Goal: Information Seeking & Learning: Understand process/instructions

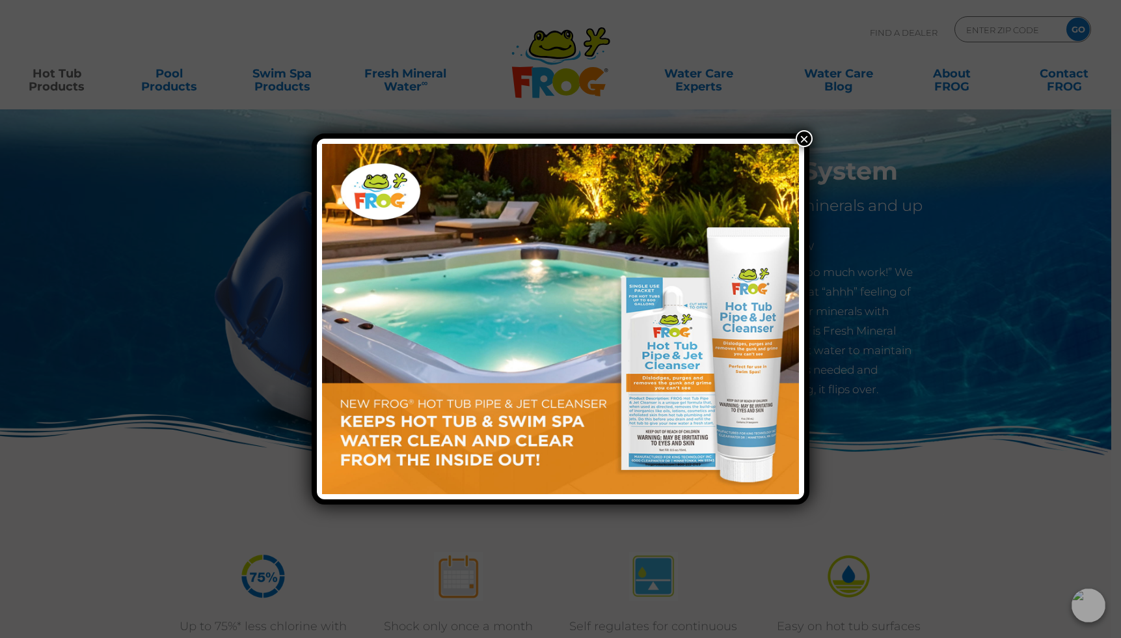
click at [805, 136] on button "×" at bounding box center [804, 138] width 17 height 17
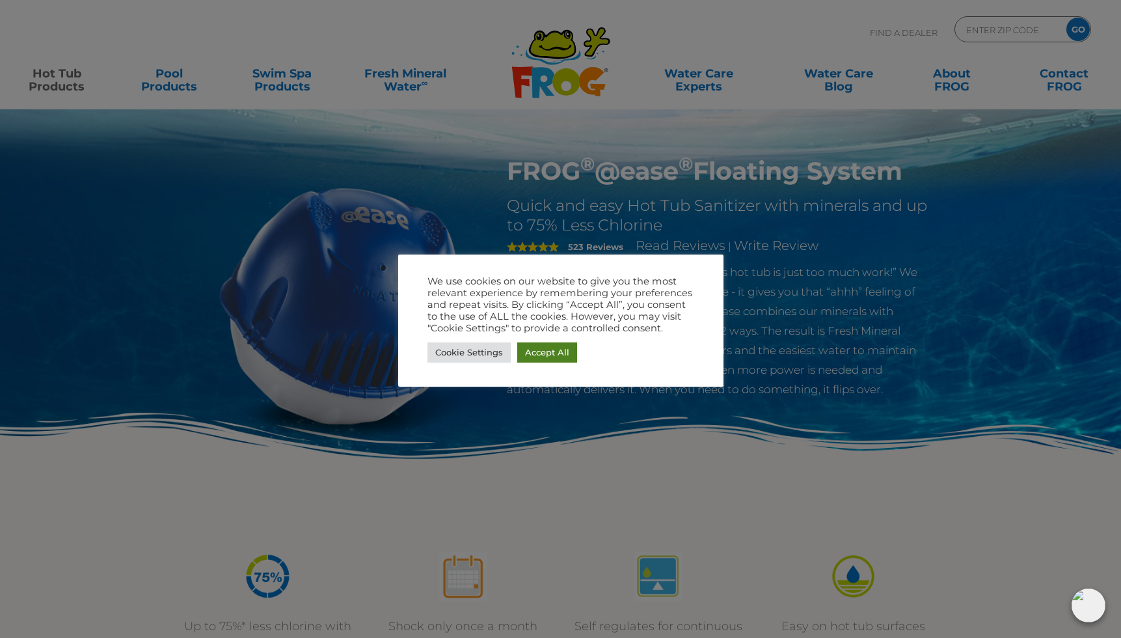
click at [538, 351] on link "Accept All" at bounding box center [547, 352] width 60 height 20
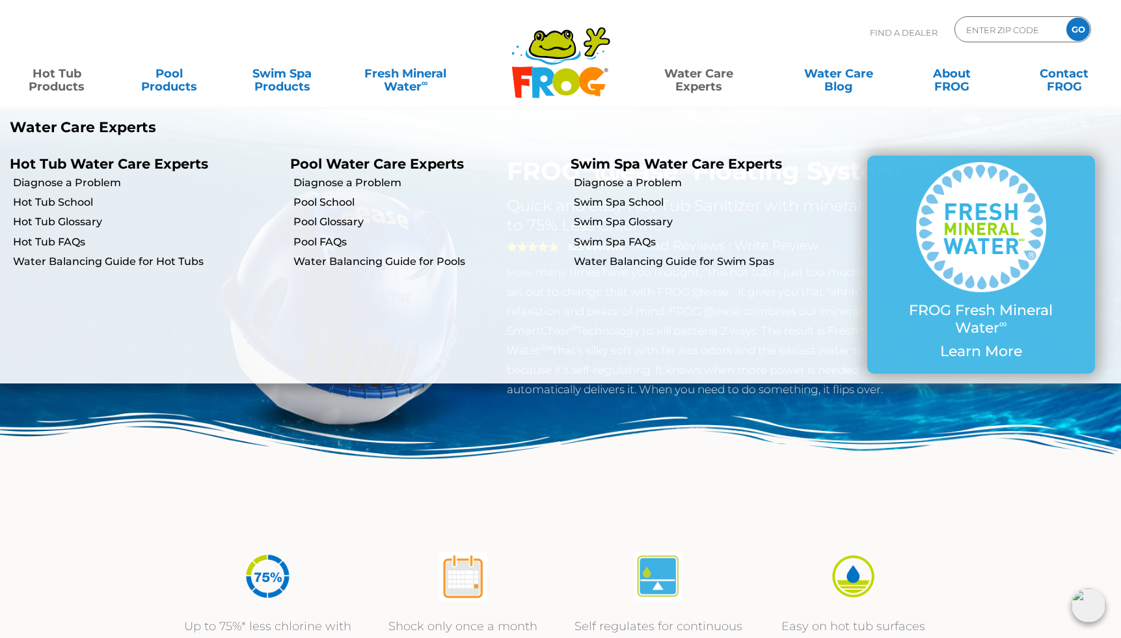
click at [688, 75] on link "Water Care Experts" at bounding box center [699, 74] width 143 height 26
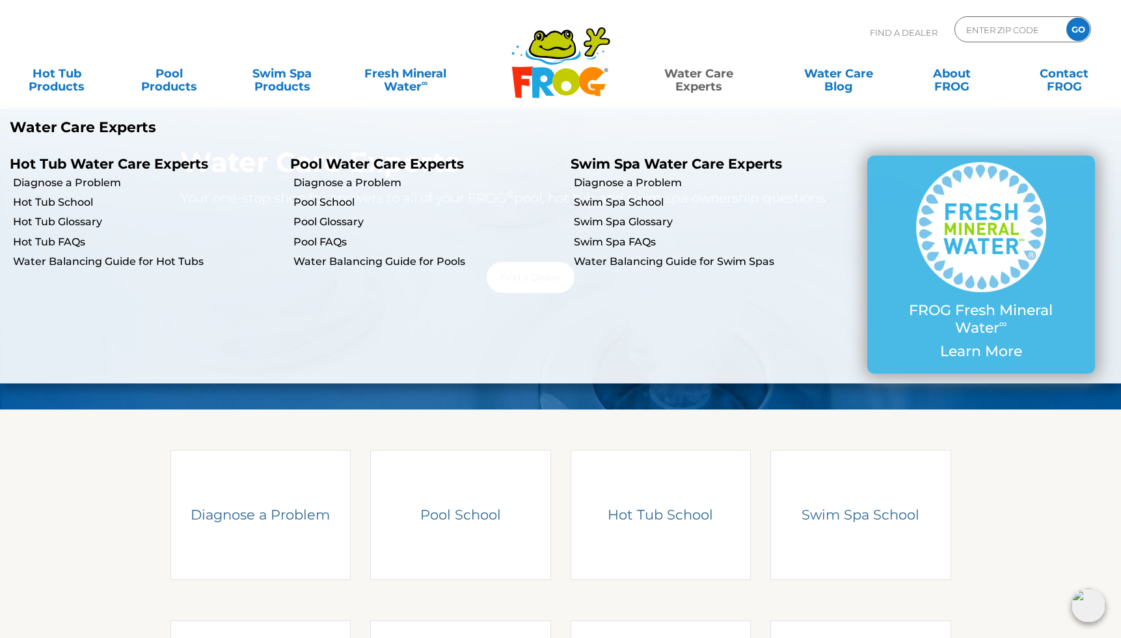
click at [711, 86] on link "Water Care Experts" at bounding box center [699, 74] width 143 height 26
click at [711, 72] on link "Water Care Experts" at bounding box center [699, 74] width 143 height 26
click at [107, 184] on link "Diagnose a Problem" at bounding box center [147, 183] width 268 height 14
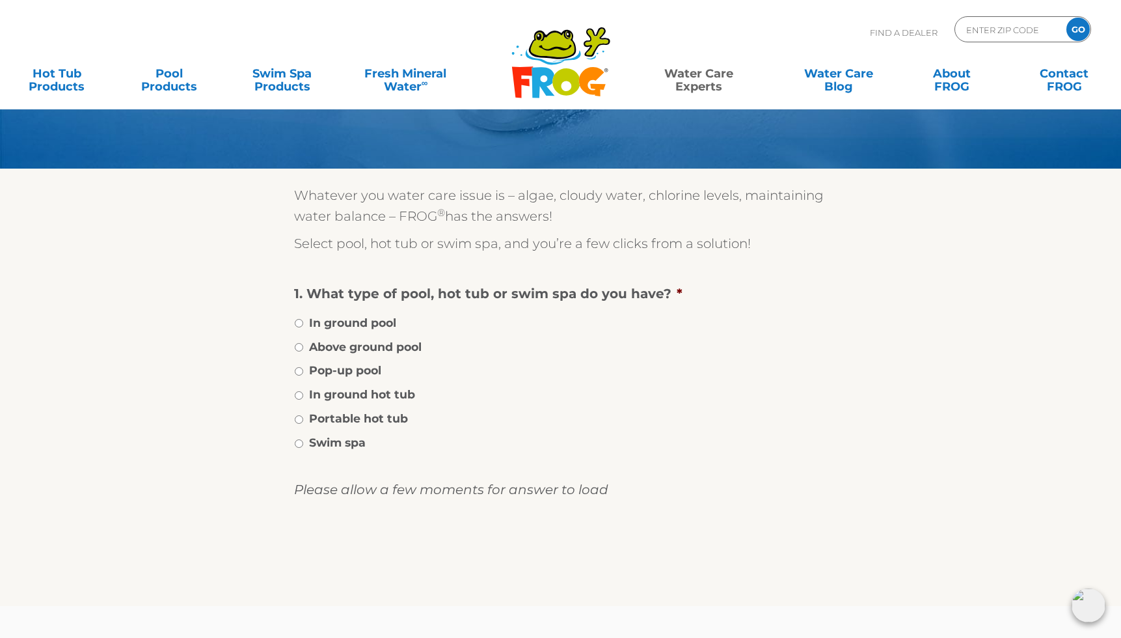
scroll to position [104, 0]
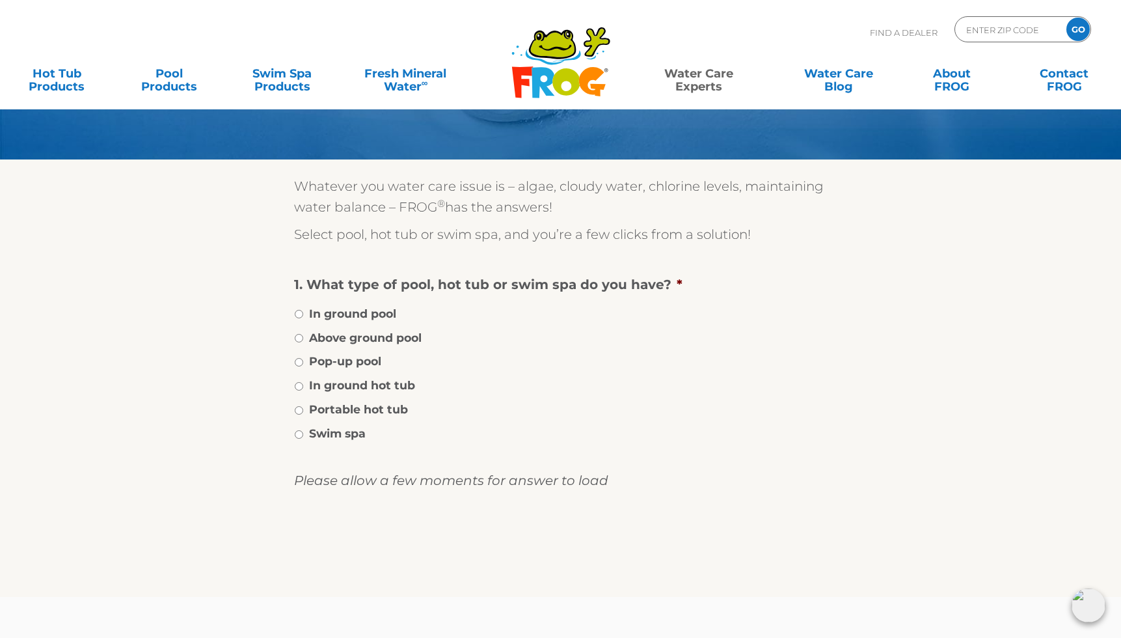
click at [297, 339] on input "Above ground pool" at bounding box center [299, 338] width 8 height 8
radio input "true"
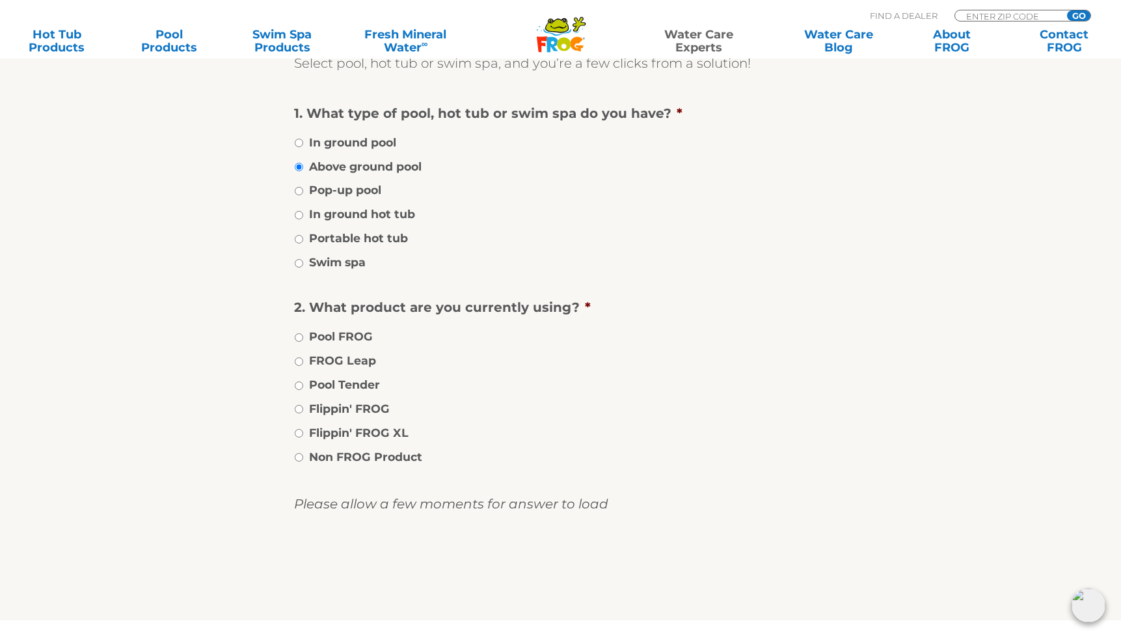
scroll to position [251, 0]
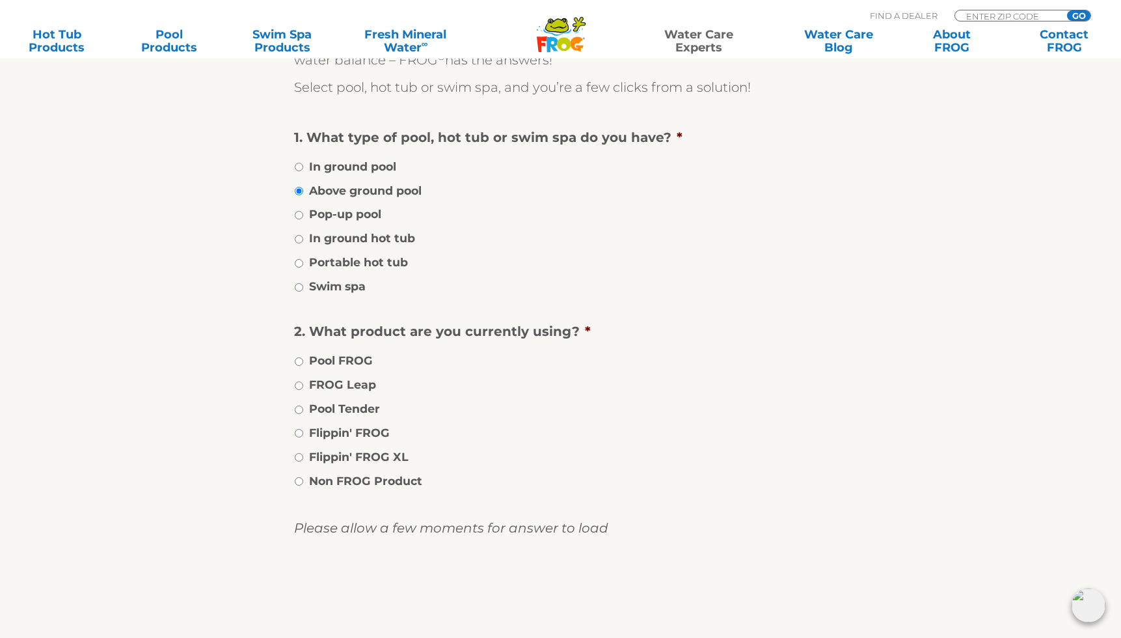
click at [299, 238] on input "In ground hot tub" at bounding box center [299, 239] width 8 height 8
radio input "true"
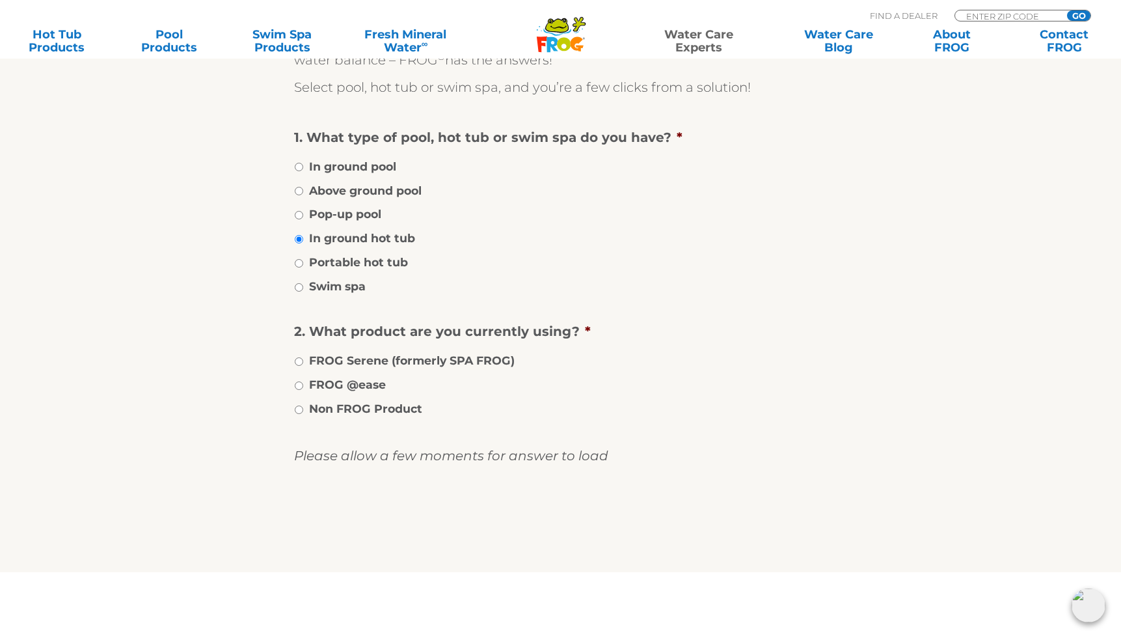
click at [303, 383] on li "FROG @ease" at bounding box center [561, 383] width 534 height 19
click at [301, 386] on input "FROG @ease" at bounding box center [299, 385] width 8 height 8
radio input "true"
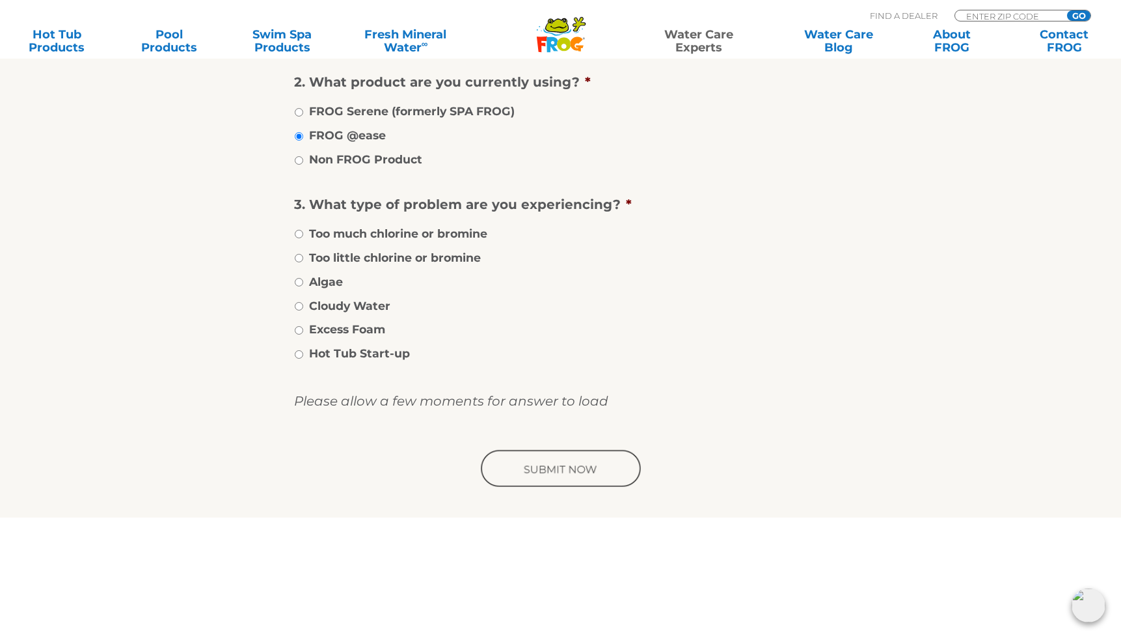
scroll to position [495, 0]
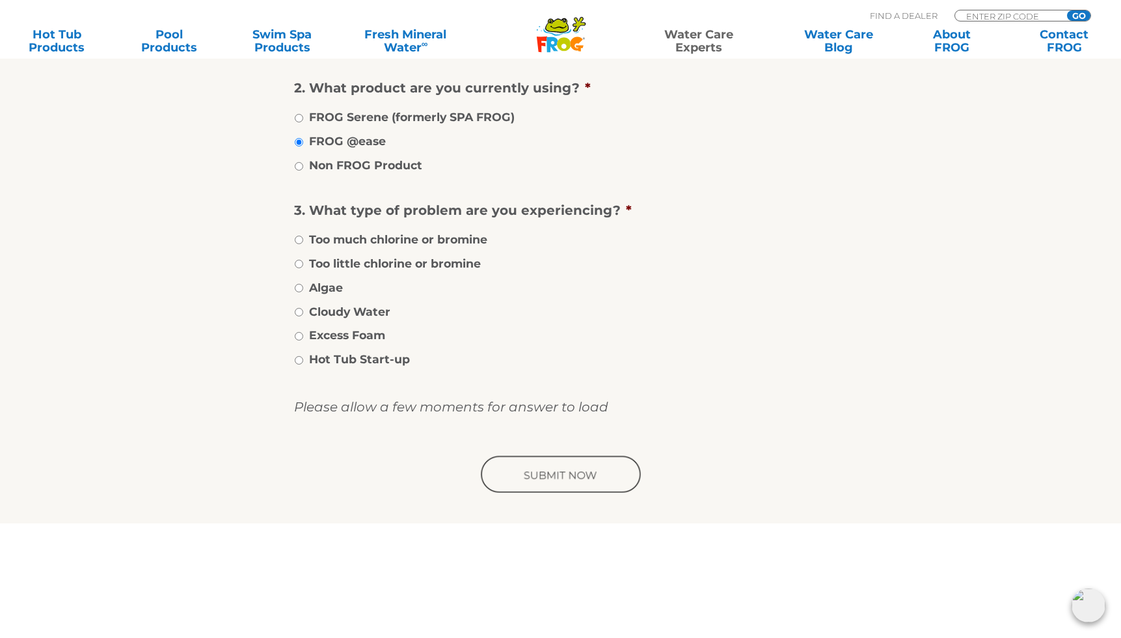
click at [297, 310] on input "Cloudy Water" at bounding box center [299, 312] width 8 height 8
radio input "true"
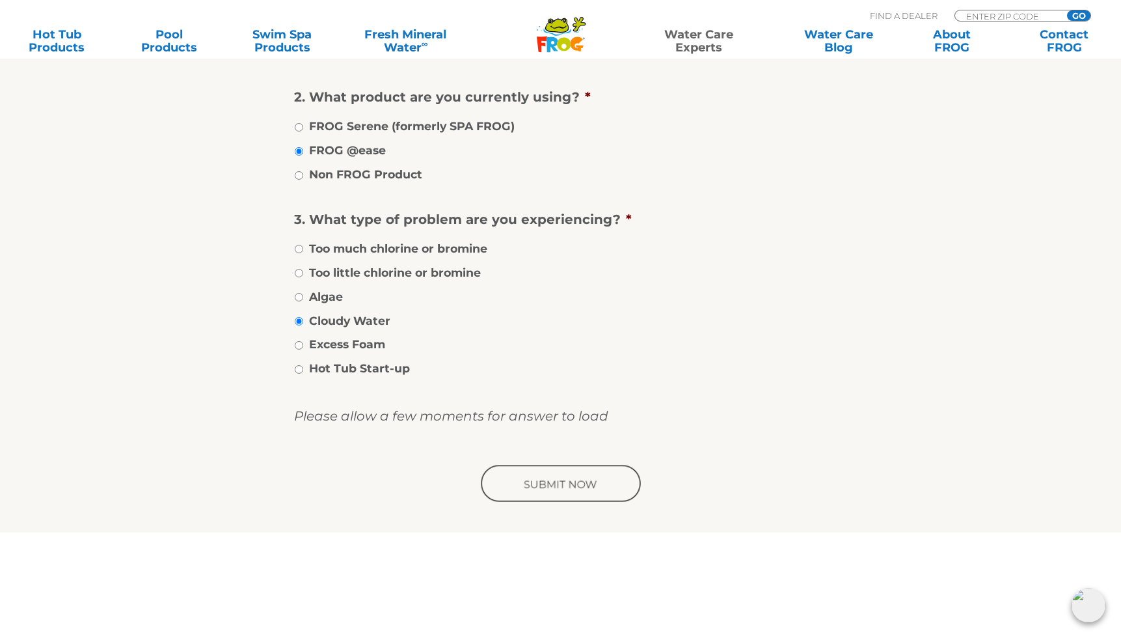
scroll to position [482, 0]
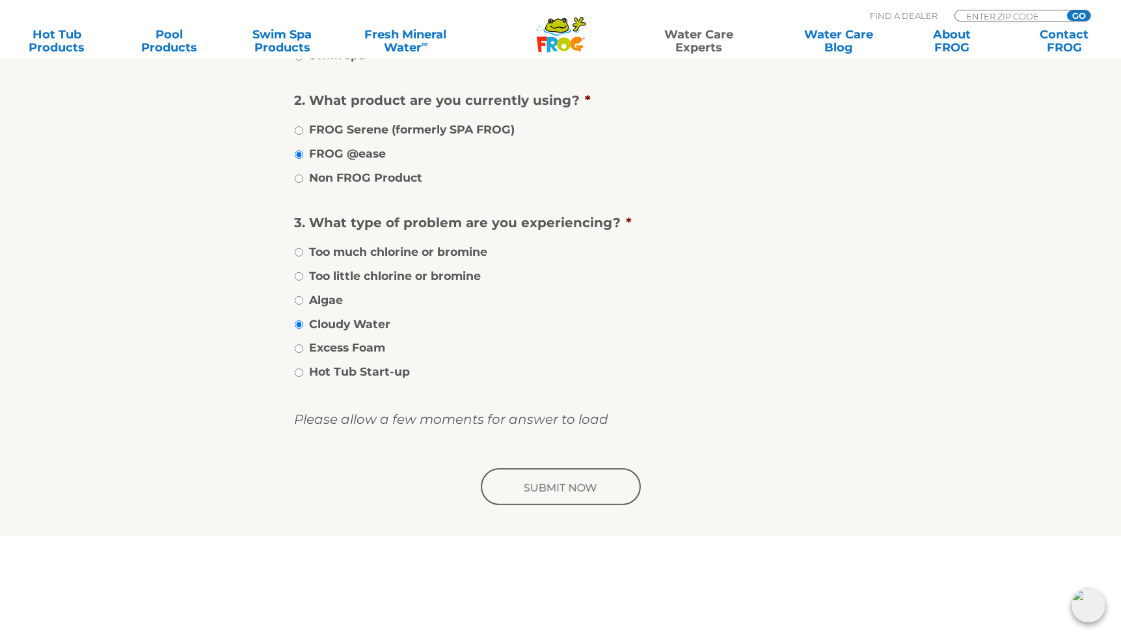
click at [561, 482] on input "image" at bounding box center [560, 488] width 165 height 42
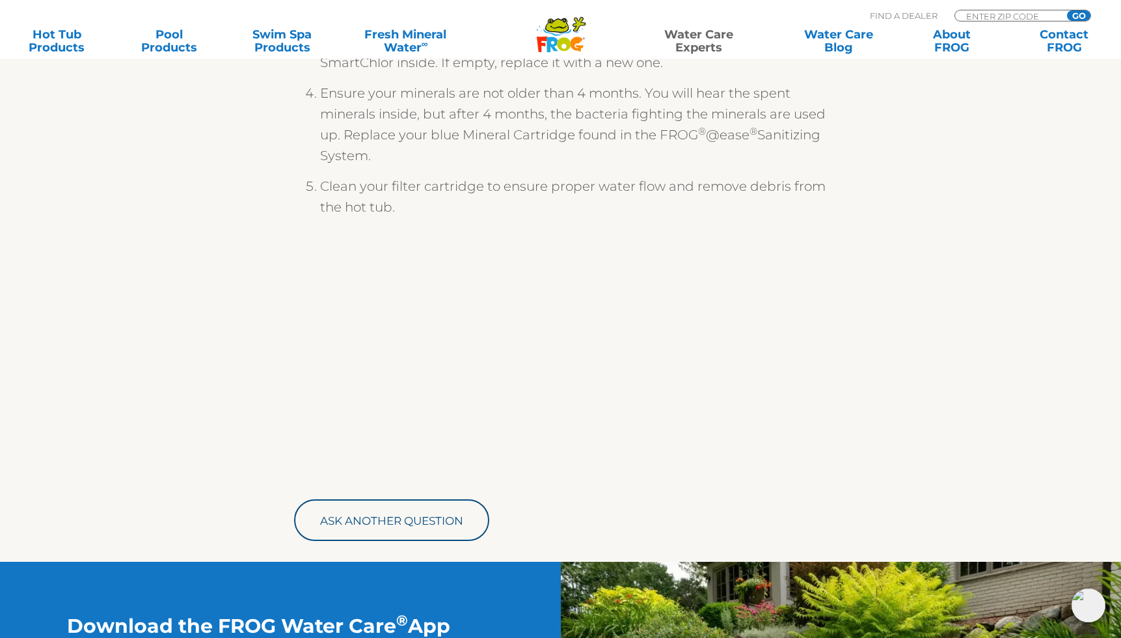
scroll to position [519, 0]
